Goal: Information Seeking & Learning: Understand process/instructions

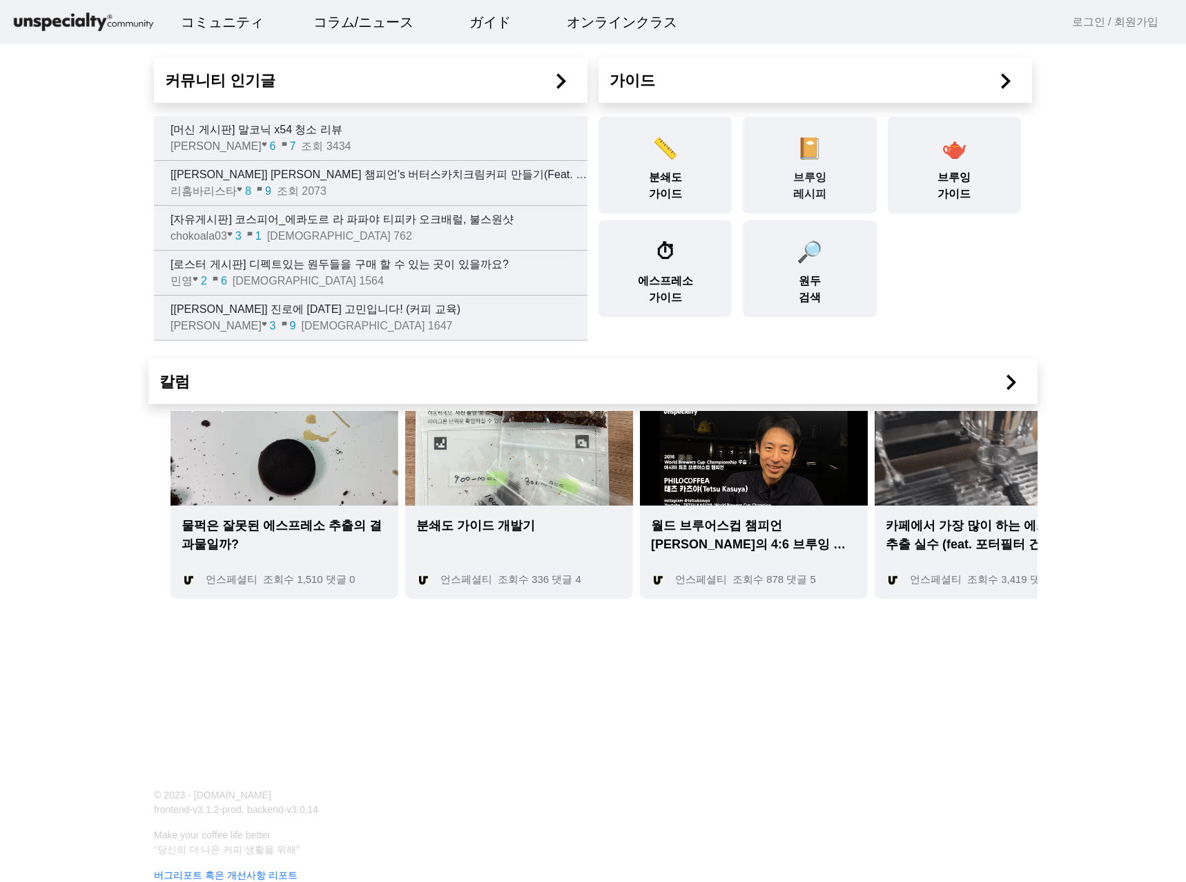
click at [742, 142] on link "📔 브루잉 레시피" at bounding box center [809, 165] width 144 height 97
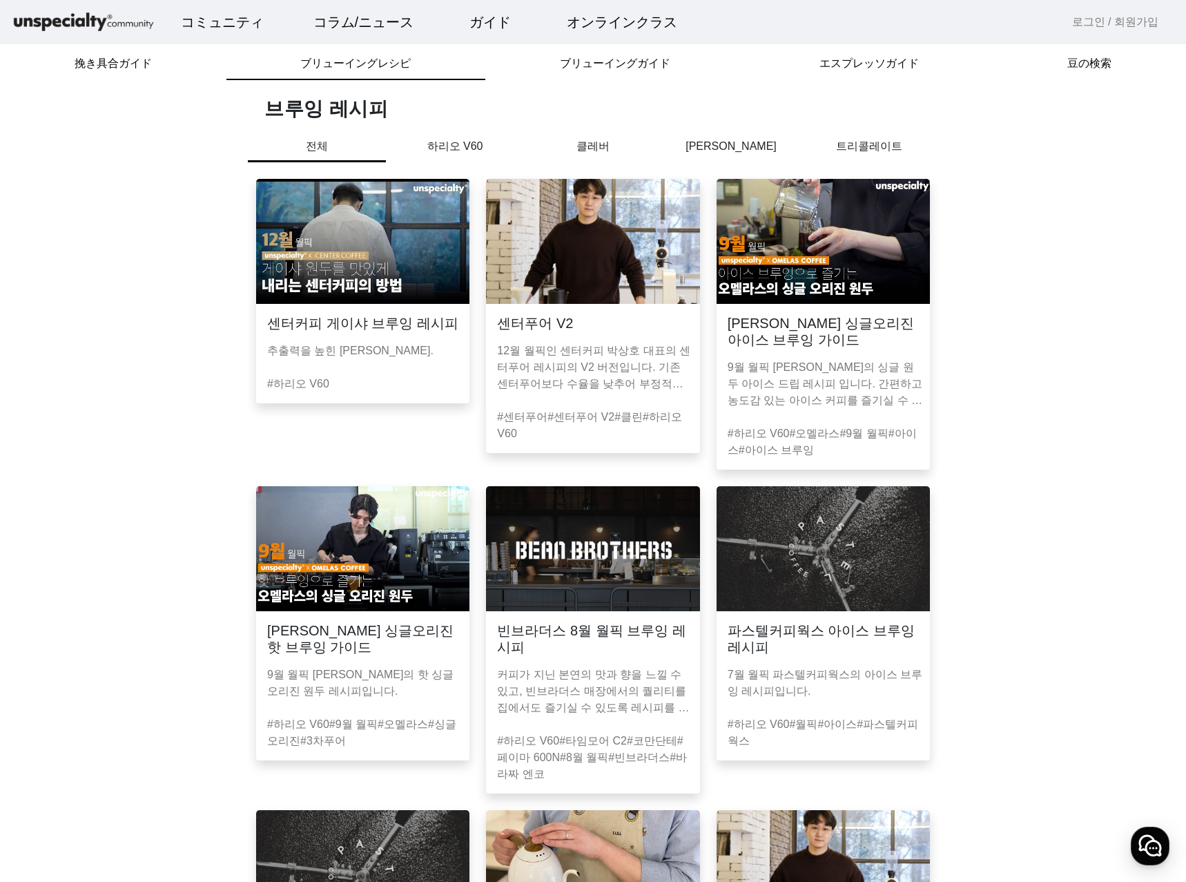
click at [468, 151] on p "하리오 V60" at bounding box center [455, 146] width 138 height 17
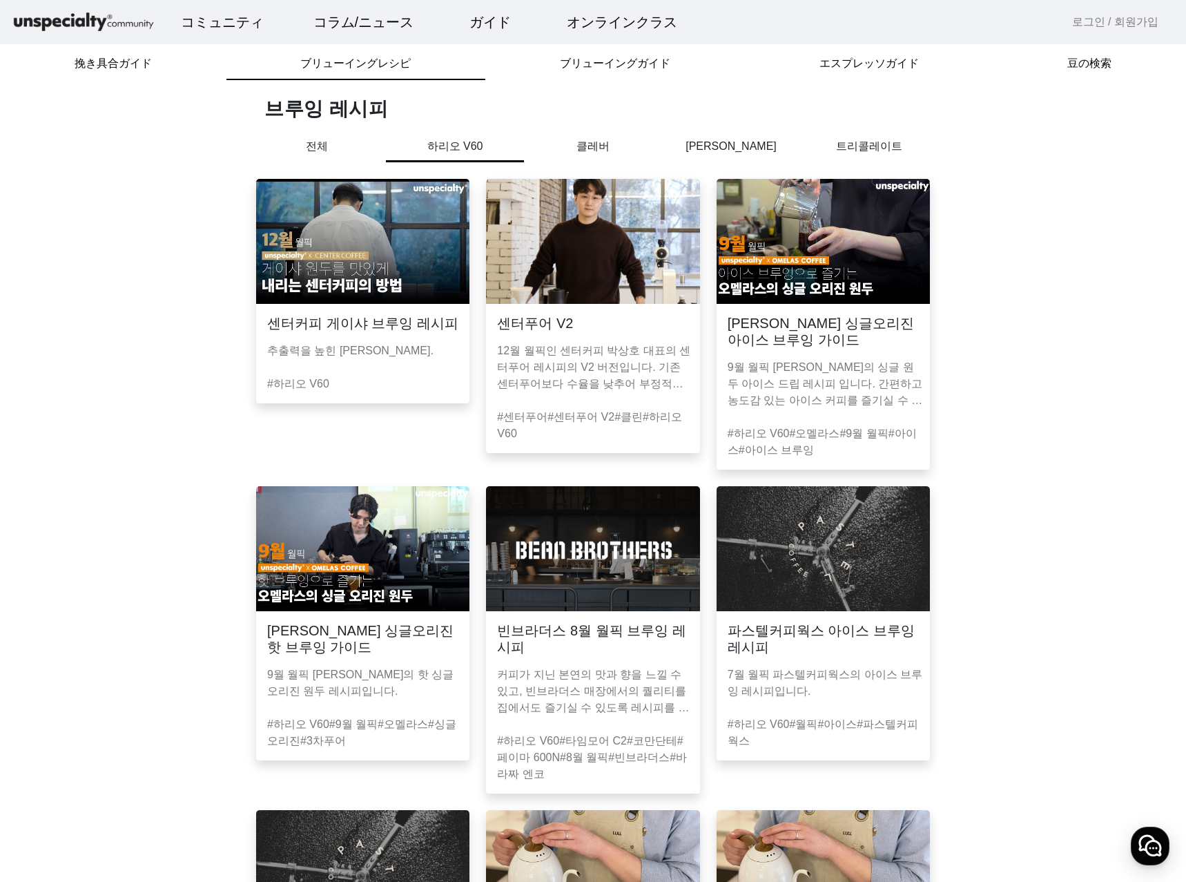
click at [599, 256] on img at bounding box center [592, 241] width 213 height 125
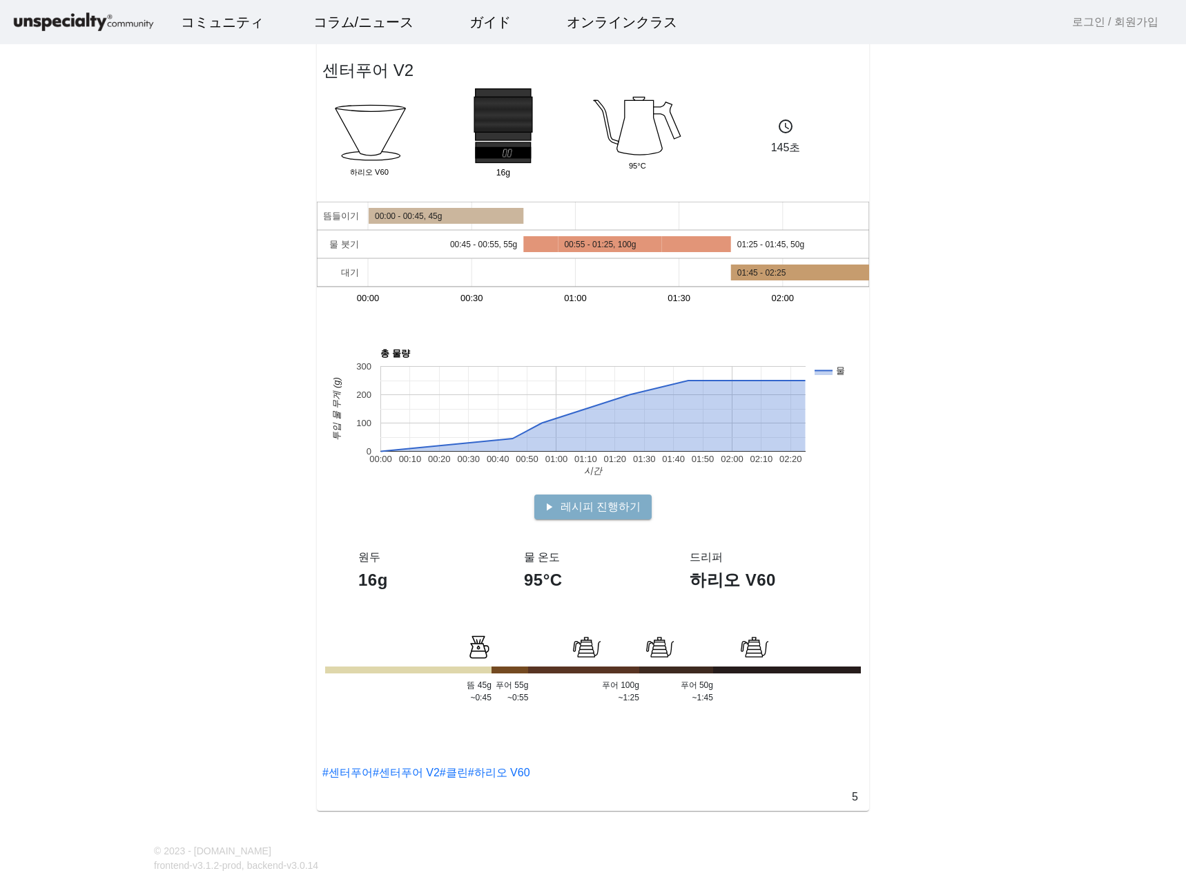
click at [254, 258] on app-recipe-single "센터푸어 V2 Dripper 하리오 V60 16g Group 95°C schedule 145초 뜸들이기 물 붓기 대기 00:00 00:30 0…" at bounding box center [593, 414] width 1186 height 794
drag, startPoint x: 254, startPoint y: 258, endPoint x: 247, endPoint y: 244, distance: 16.4
click at [247, 244] on app-recipe-single "센터푸어 V2 Dripper 하리오 V60 16g Group 95°C schedule 145초 뜸들이기 물 붓기 대기 00:00 00:30 0…" at bounding box center [593, 414] width 1186 height 794
click at [568, 516] on span at bounding box center [592, 506] width 117 height 33
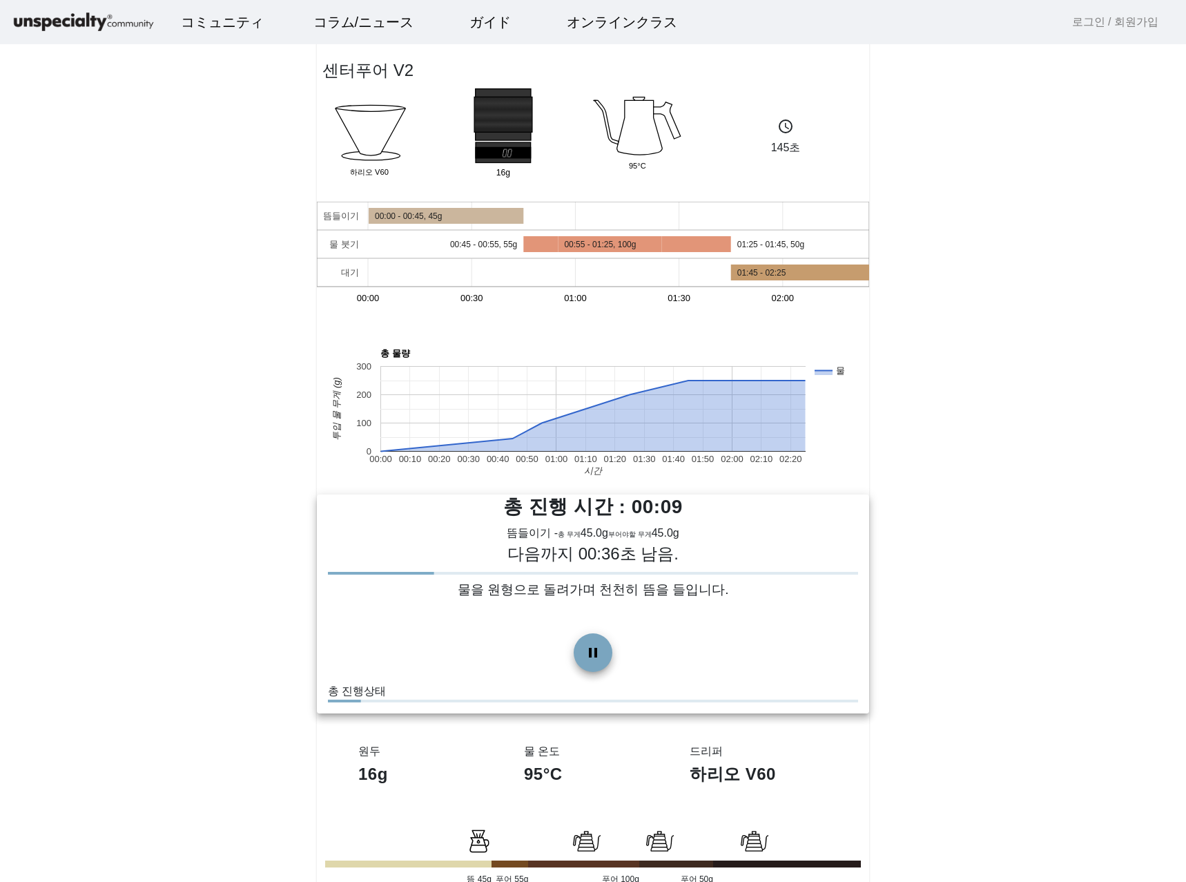
click at [599, 650] on span at bounding box center [593, 652] width 33 height 33
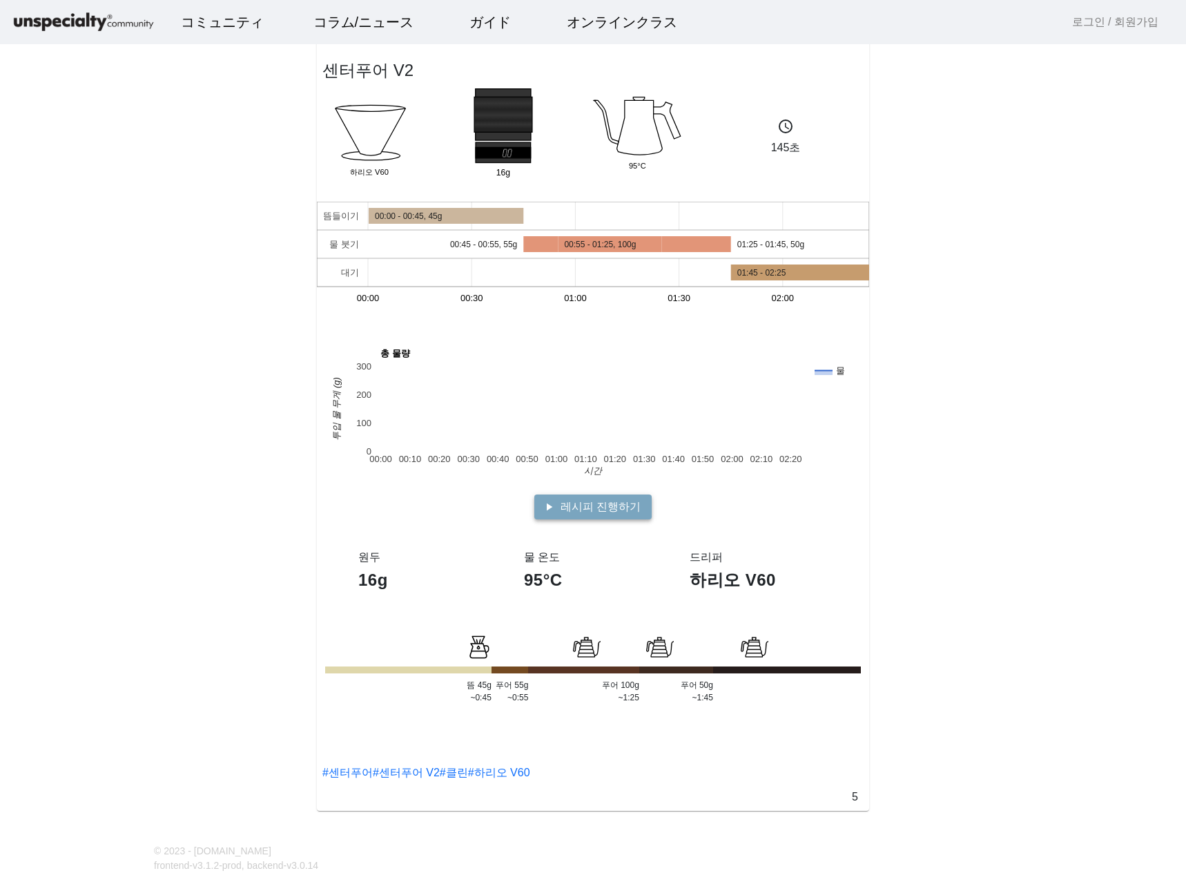
click at [566, 499] on span "레시피 진행하기" at bounding box center [601, 507] width 80 height 17
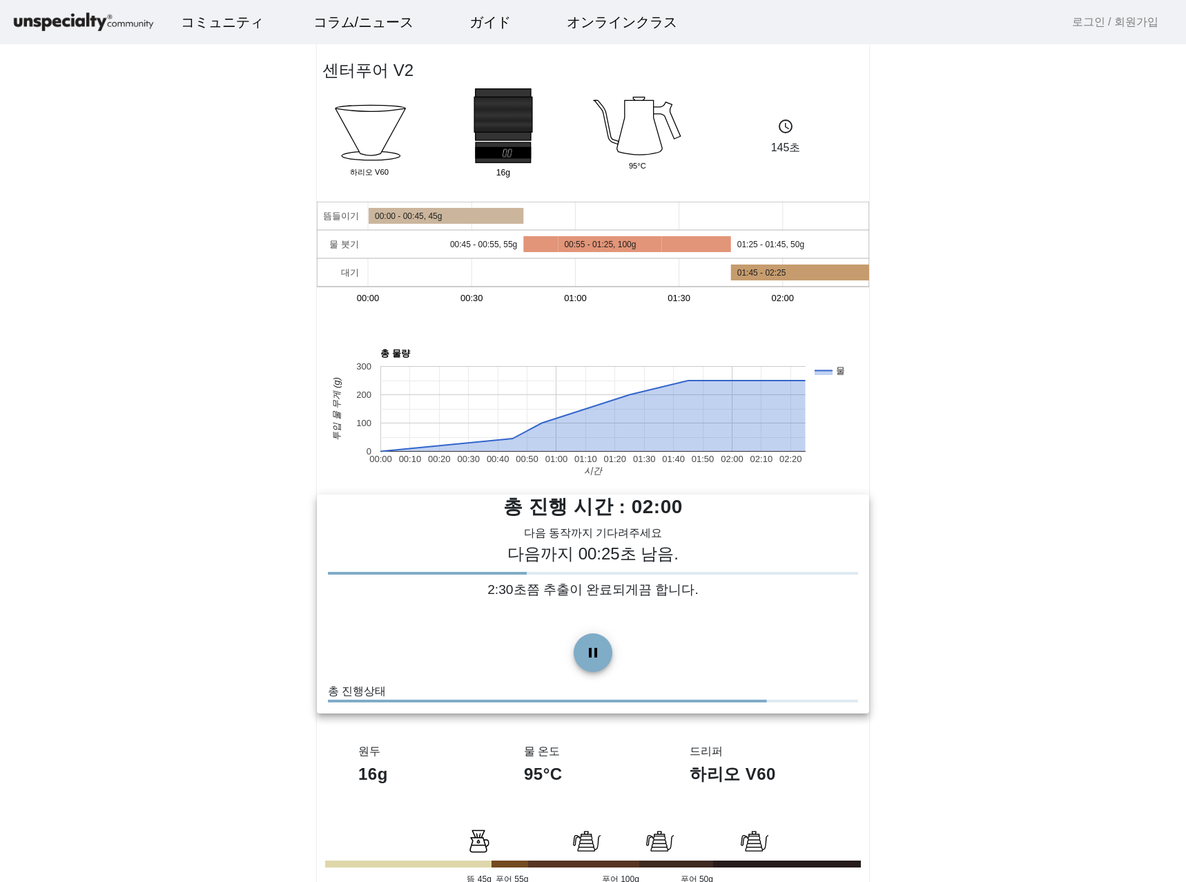
click at [1063, 394] on app-recipe-single "센터푸어 V2 Dripper 하리오 V60 16g Group 95°C schedule 145초 뜸들이기 물 붓기 대기 00:00 00:30 0…" at bounding box center [593, 511] width 1186 height 988
